Goal: Use online tool/utility: Utilize a website feature to perform a specific function

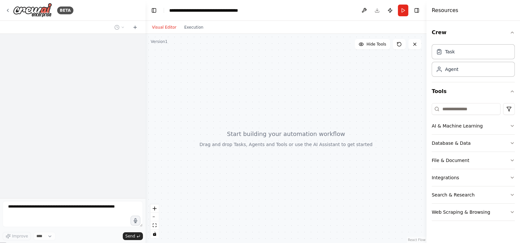
select select "****"
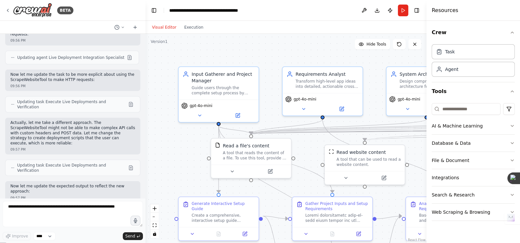
scroll to position [8797, 0]
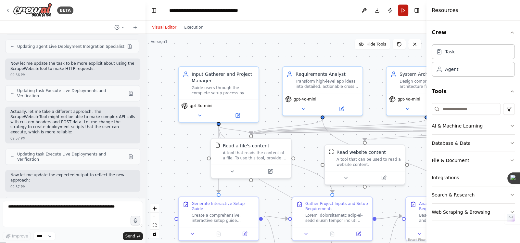
click at [403, 14] on button "Run" at bounding box center [403, 11] width 10 height 12
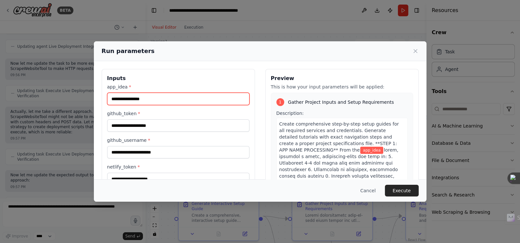
click at [189, 94] on input "app_idea *" at bounding box center [178, 99] width 142 height 12
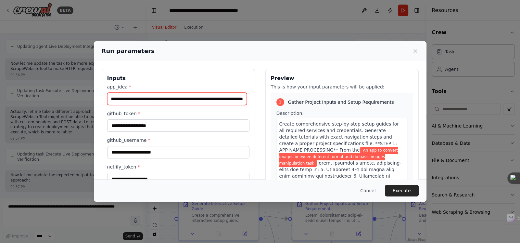
scroll to position [0, 52]
type input "**********"
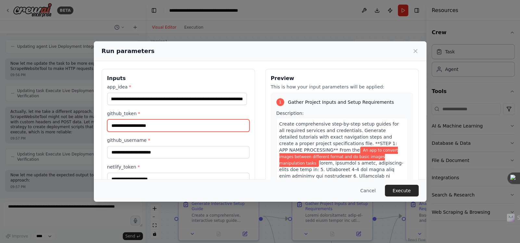
click at [192, 122] on input "github_token *" at bounding box center [178, 125] width 142 height 12
type input "**********"
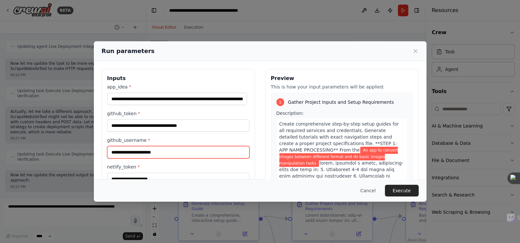
click at [142, 152] on input "github_username *" at bounding box center [178, 152] width 142 height 12
type input "********"
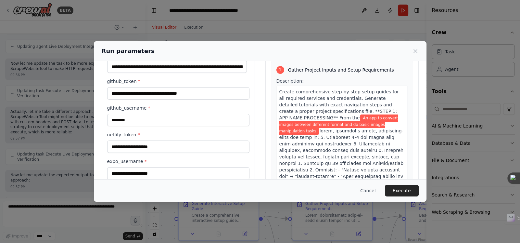
click at [154, 138] on div "netlify_token *" at bounding box center [178, 141] width 142 height 21
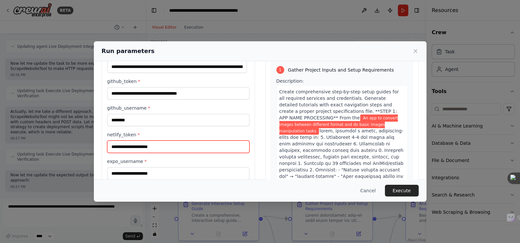
click at [151, 146] on input "netlify_token *" at bounding box center [178, 146] width 142 height 12
type input "**********"
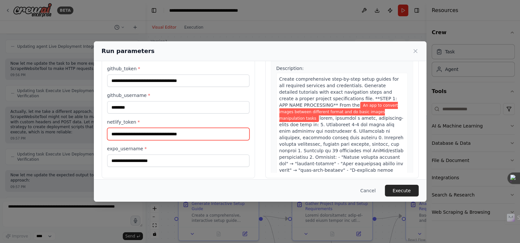
scroll to position [51, 0]
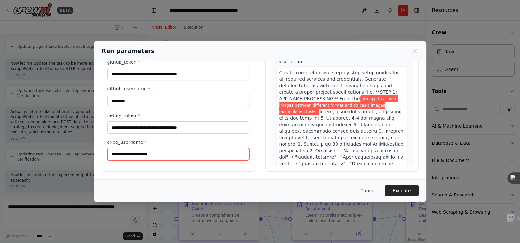
click at [148, 156] on input "expo_username *" at bounding box center [178, 154] width 142 height 12
type input "********"
click at [394, 189] on button "Execute" at bounding box center [402, 191] width 34 height 12
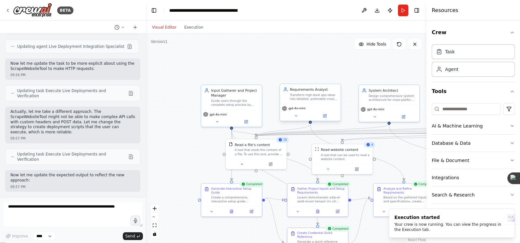
scroll to position [8927, 0]
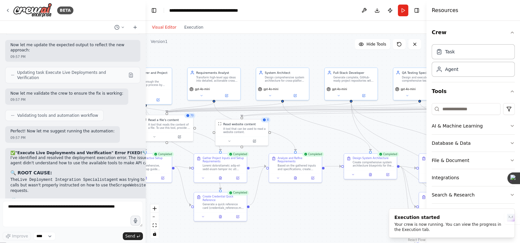
drag, startPoint x: 390, startPoint y: 160, endPoint x: 364, endPoint y: 122, distance: 46.3
click at [269, 111] on div ".deletable-edge-delete-btn { width: 20px; height: 20px; border: 0px solid #ffff…" at bounding box center [286, 138] width 281 height 209
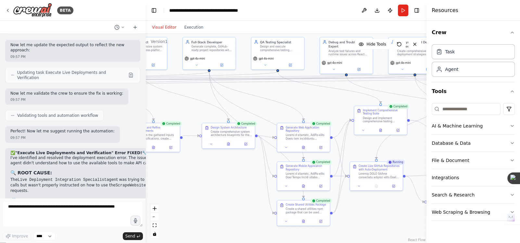
drag, startPoint x: 377, startPoint y: 117, endPoint x: 253, endPoint y: 103, distance: 124.9
click at [253, 103] on div ".deletable-edge-delete-btn { width: 20px; height: 20px; border: 0px solid #ffff…" at bounding box center [286, 138] width 281 height 209
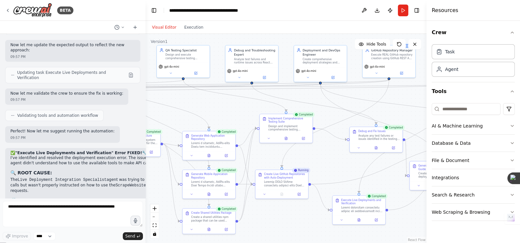
drag, startPoint x: 307, startPoint y: 95, endPoint x: 224, endPoint y: 105, distance: 84.2
click at [224, 105] on div ".deletable-edge-delete-btn { width: 20px; height: 20px; border: 0px solid #ffff…" at bounding box center [286, 138] width 281 height 209
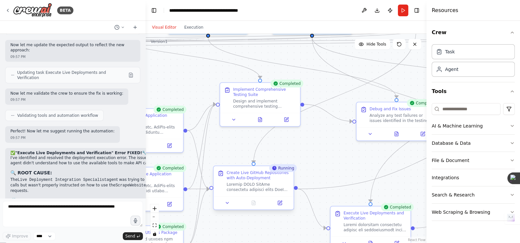
click at [252, 183] on div at bounding box center [258, 187] width 63 height 10
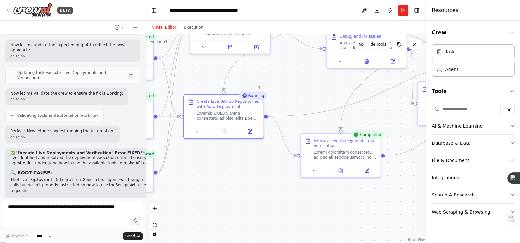
drag, startPoint x: 311, startPoint y: 170, endPoint x: 281, endPoint y: 99, distance: 76.9
click at [281, 99] on div ".deletable-edge-delete-btn { width: 20px; height: 20px; border: 0px solid #ffff…" at bounding box center [286, 138] width 281 height 209
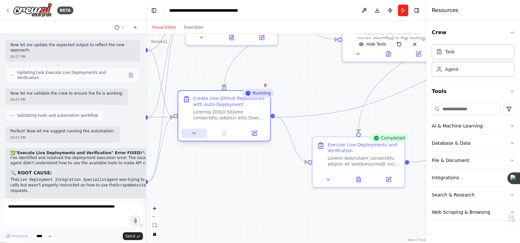
click at [194, 134] on icon at bounding box center [194, 133] width 6 height 6
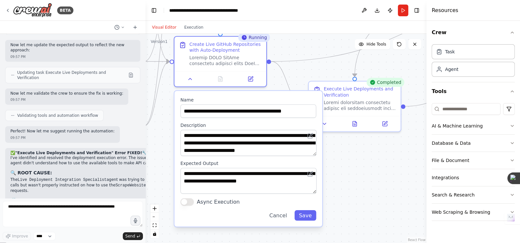
drag, startPoint x: 284, startPoint y: 102, endPoint x: 286, endPoint y: 51, distance: 51.4
click at [286, 51] on div ".deletable-edge-delete-btn { width: 20px; height: 20px; border: 0px solid #ffff…" at bounding box center [286, 138] width 281 height 209
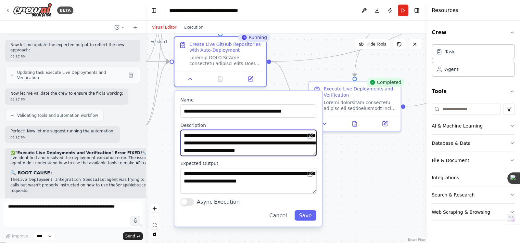
click at [207, 144] on textarea at bounding box center [248, 143] width 136 height 26
drag, startPoint x: 202, startPoint y: 142, endPoint x: 229, endPoint y: 144, distance: 27.0
click at [229, 144] on textarea at bounding box center [248, 143] width 136 height 26
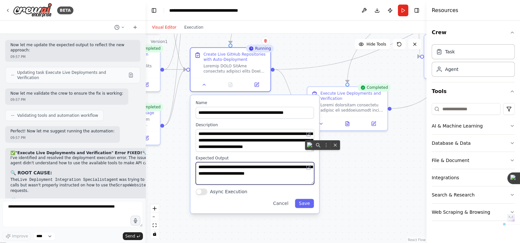
click at [287, 177] on textarea at bounding box center [255, 173] width 119 height 23
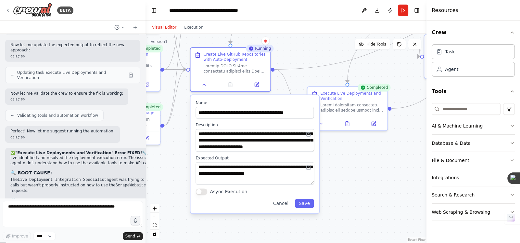
click at [257, 189] on div "Async Execution" at bounding box center [255, 192] width 118 height 7
click at [175, 132] on div ".deletable-edge-delete-btn { width: 20px; height: 20px; border: 0px solid #ffff…" at bounding box center [286, 138] width 281 height 209
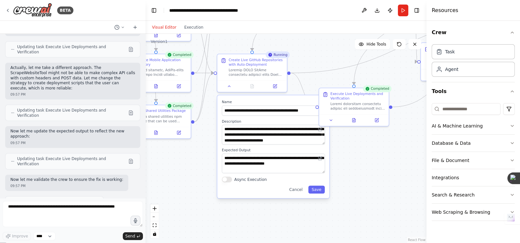
scroll to position [8829, 0]
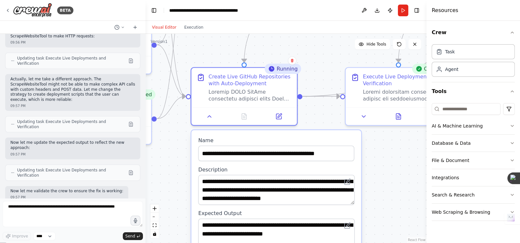
drag, startPoint x: 262, startPoint y: 78, endPoint x: 264, endPoint y: 126, distance: 48.1
click at [264, 126] on div ".deletable-edge-delete-btn { width: 20px; height: 20px; border: 0px solid #ffff…" at bounding box center [286, 138] width 281 height 209
click at [283, 113] on button at bounding box center [279, 115] width 30 height 10
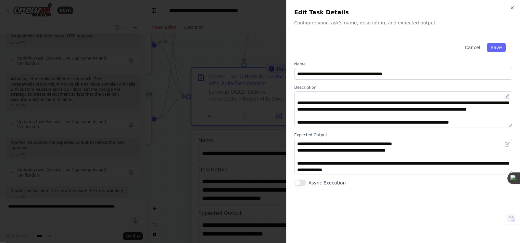
scroll to position [136, 0]
click at [271, 141] on div at bounding box center [260, 121] width 520 height 243
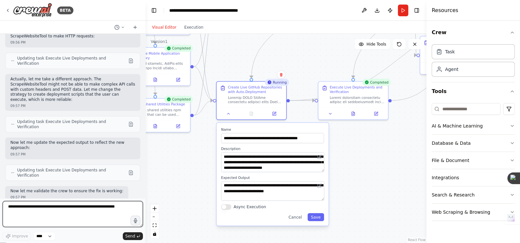
click at [41, 214] on textarea at bounding box center [73, 214] width 140 height 26
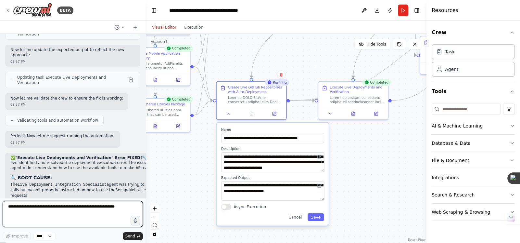
scroll to position [8927, 0]
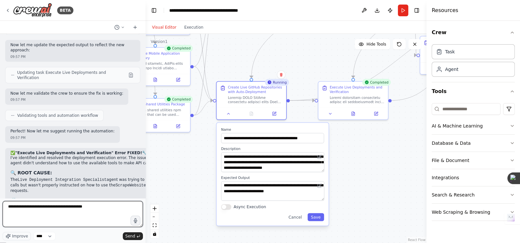
type textarea "**********"
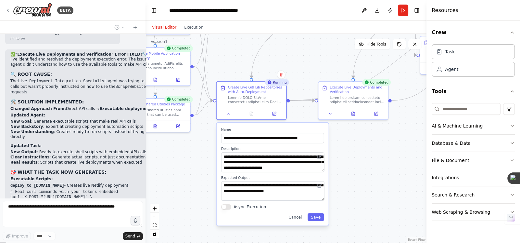
scroll to position [9030, 0]
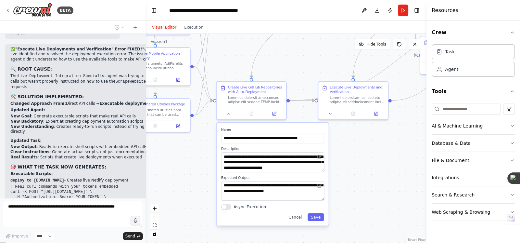
type textarea "**********"
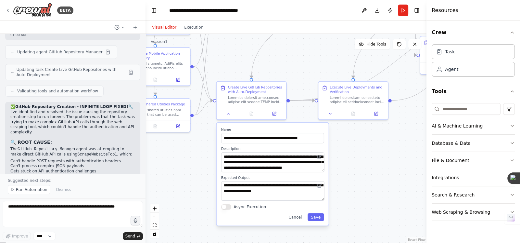
scroll to position [9417, 0]
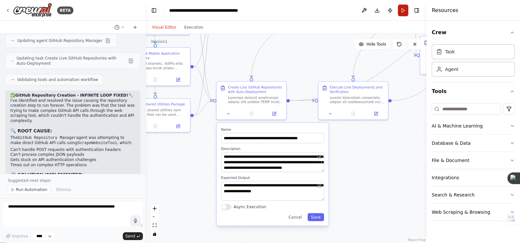
click at [406, 8] on button "Run" at bounding box center [403, 11] width 10 height 12
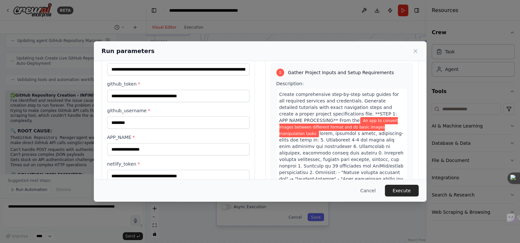
scroll to position [51, 0]
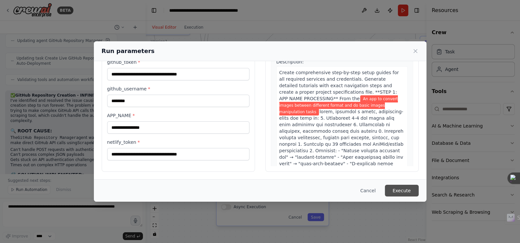
click at [398, 192] on button "Execute" at bounding box center [402, 191] width 34 height 12
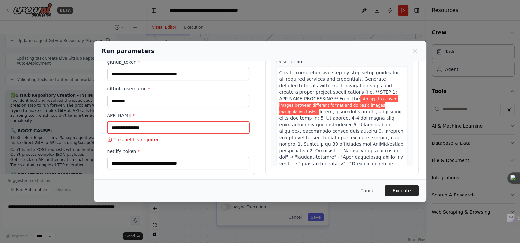
click at [172, 130] on input "APP_NAME *" at bounding box center [178, 127] width 142 height 12
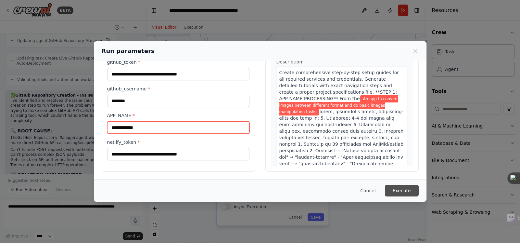
type input "**********"
click at [406, 188] on button "Execute" at bounding box center [402, 191] width 34 height 12
